Goal: Check status: Check status

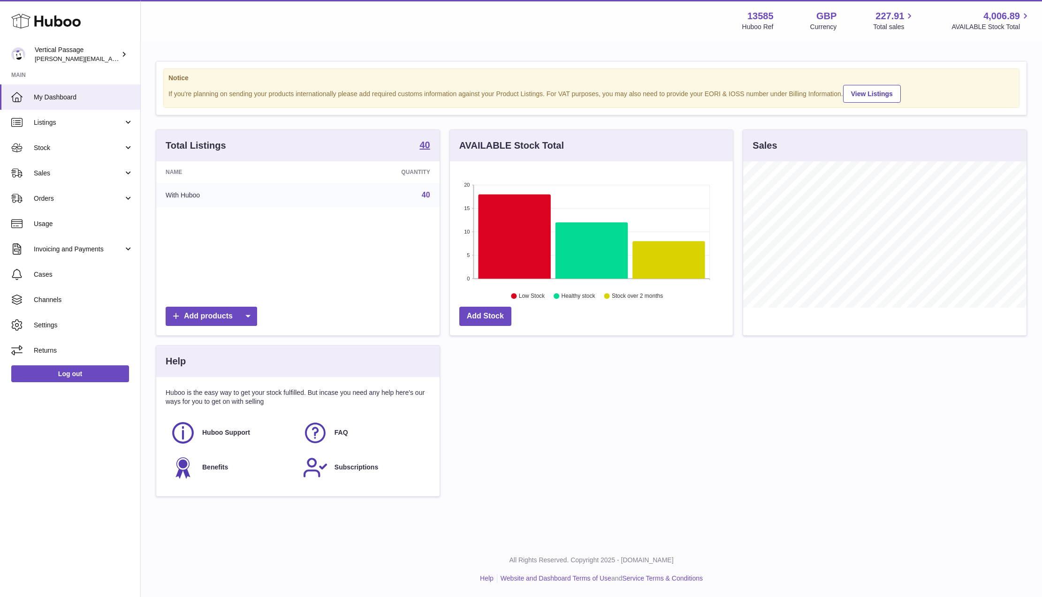
scroll to position [146, 283]
click at [46, 147] on span "Stock" at bounding box center [79, 148] width 90 height 9
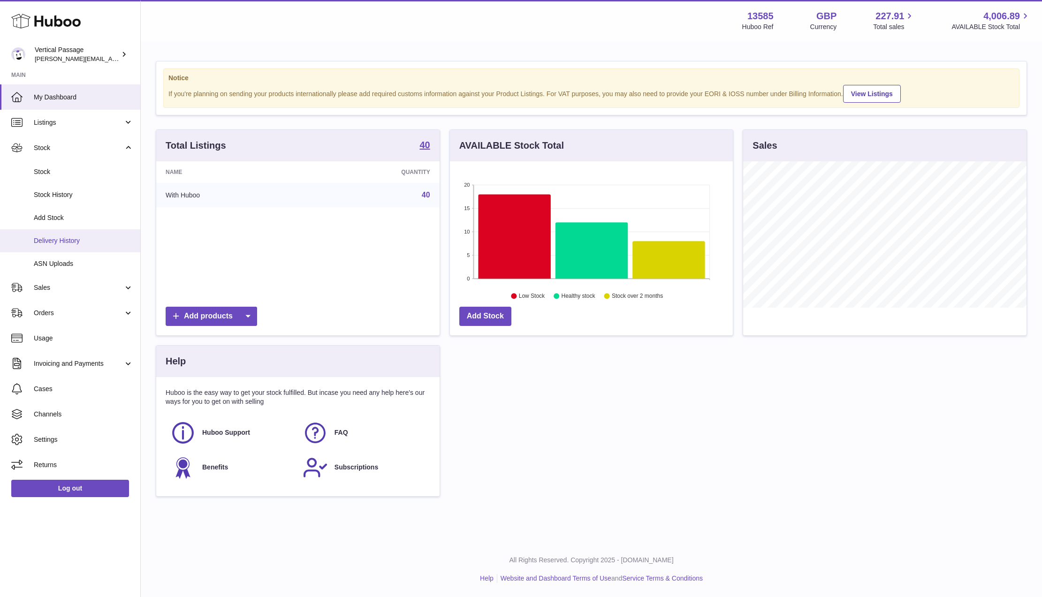
click at [55, 242] on span "Delivery History" at bounding box center [83, 241] width 99 height 9
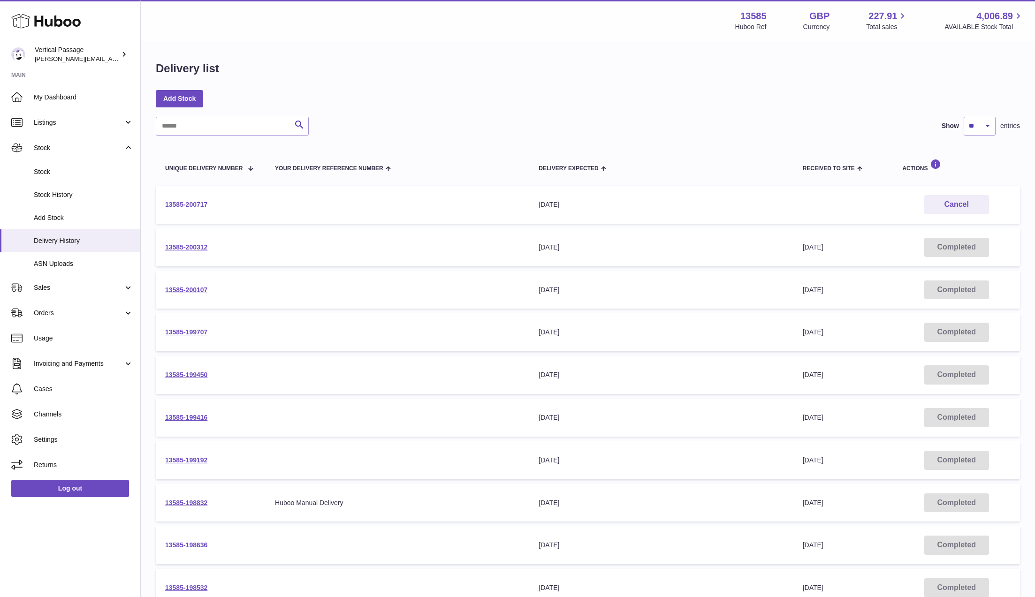
click at [188, 201] on link "13585-200717" at bounding box center [186, 205] width 42 height 8
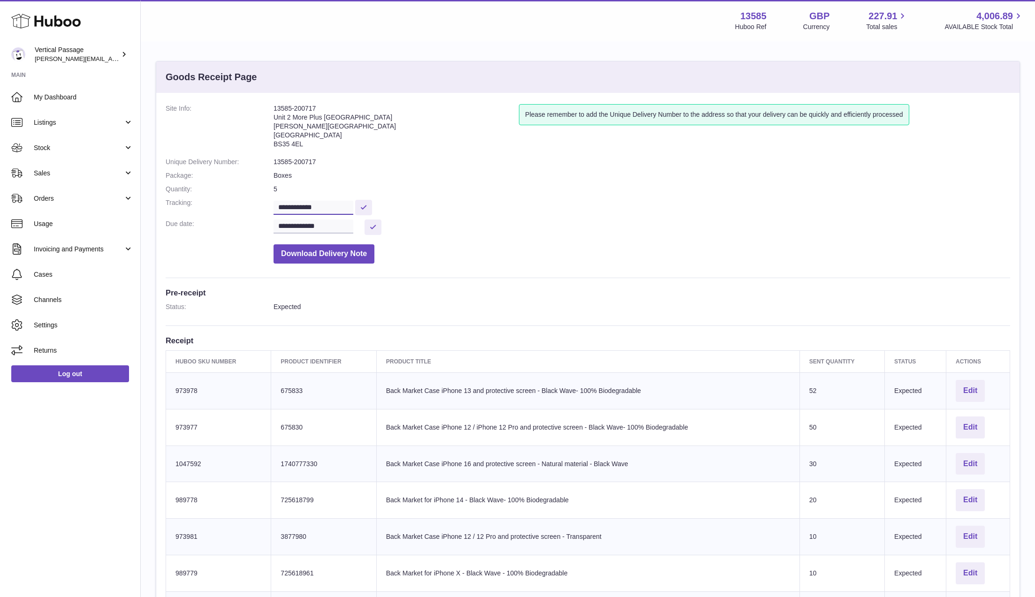
drag, startPoint x: 333, startPoint y: 205, endPoint x: 265, endPoint y: 199, distance: 68.7
click at [265, 199] on dl "**********" at bounding box center [588, 186] width 845 height 164
click at [466, 166] on dd "13585-200717" at bounding box center [642, 162] width 737 height 9
